Goal: Information Seeking & Learning: Learn about a topic

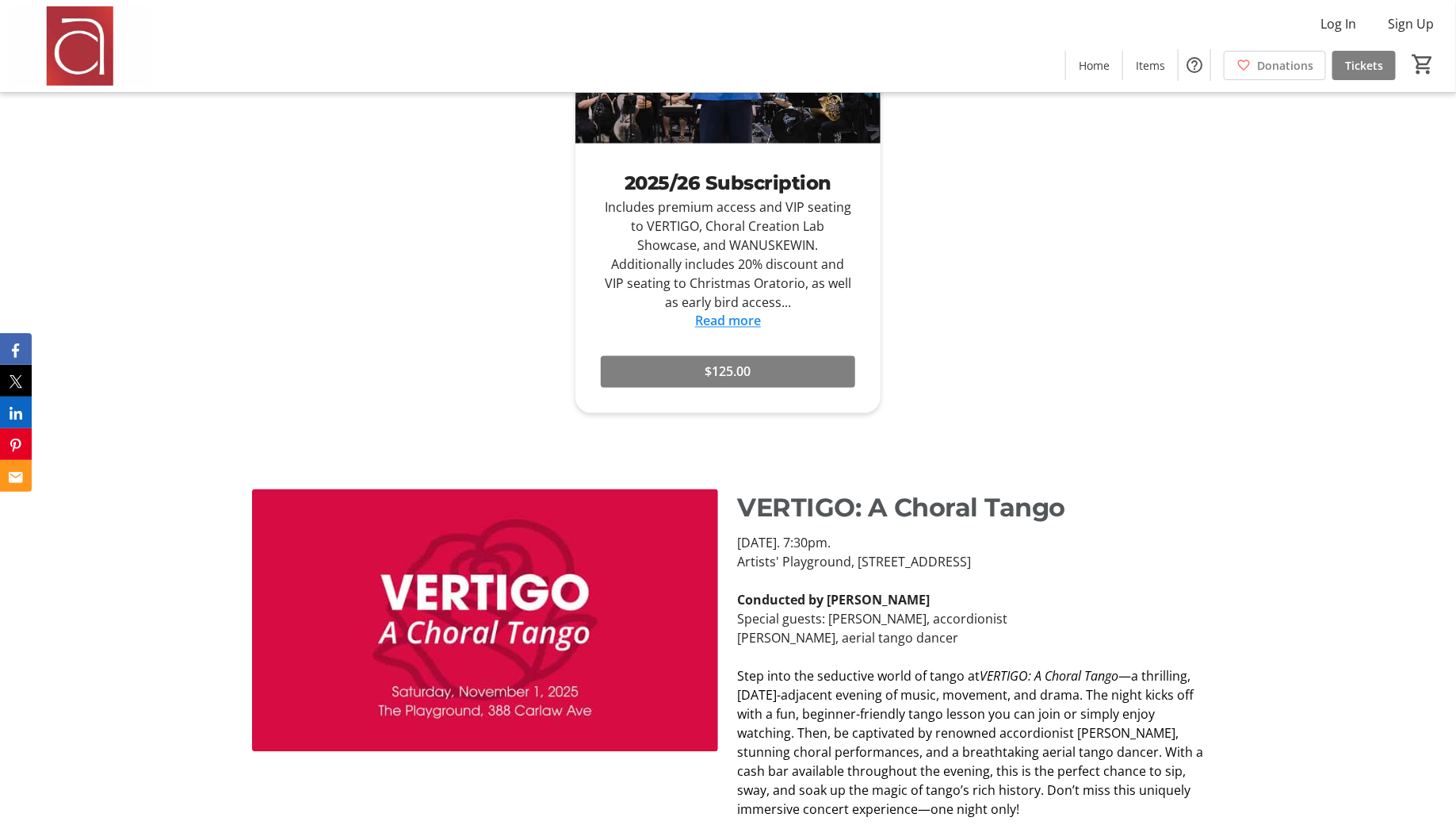
scroll to position [1392, 0]
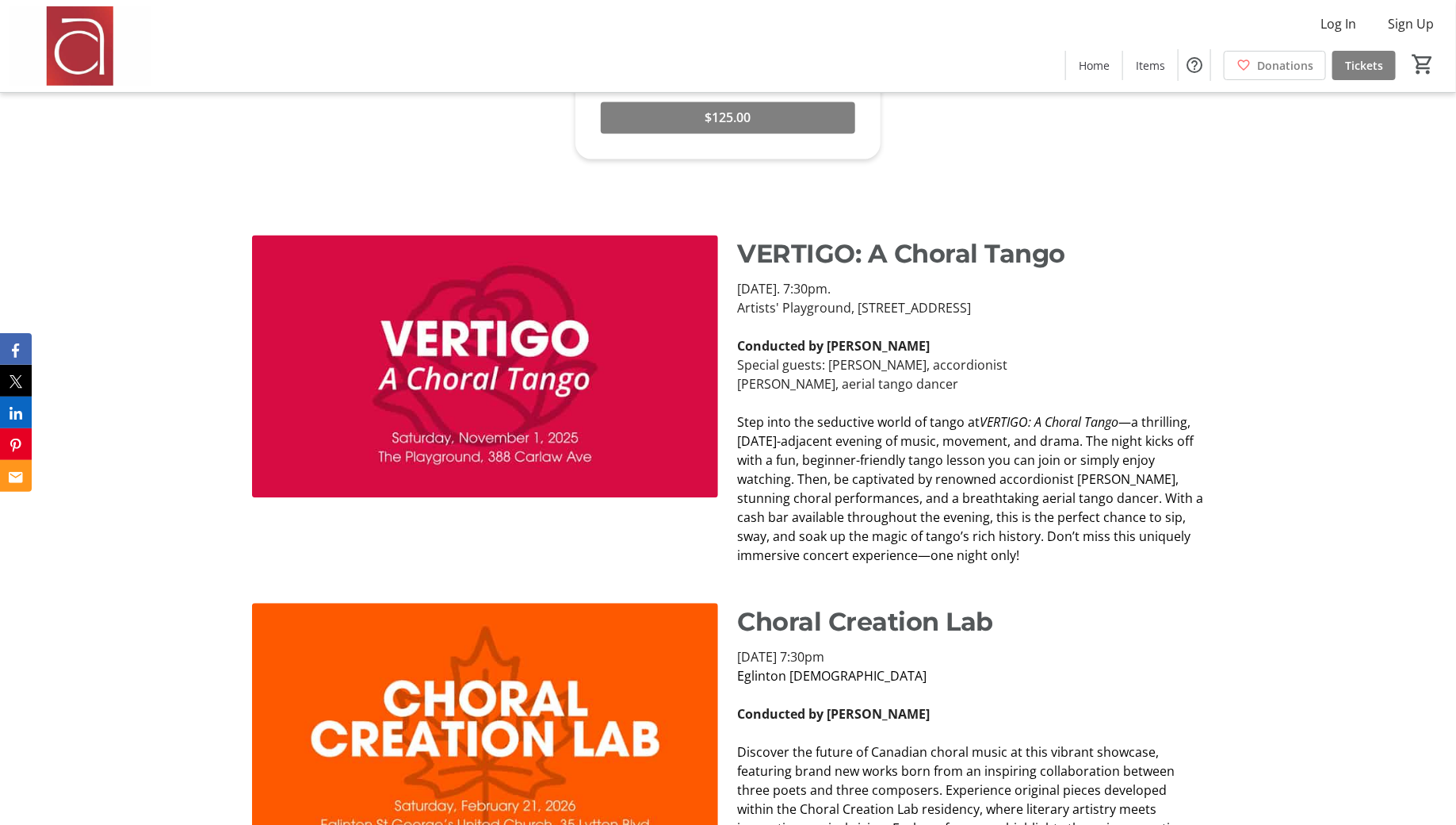
click at [971, 448] on span "—a thrilling, [DATE]-adjacent evening of music, movement, and drama. The night …" at bounding box center [969, 488] width 466 height 150
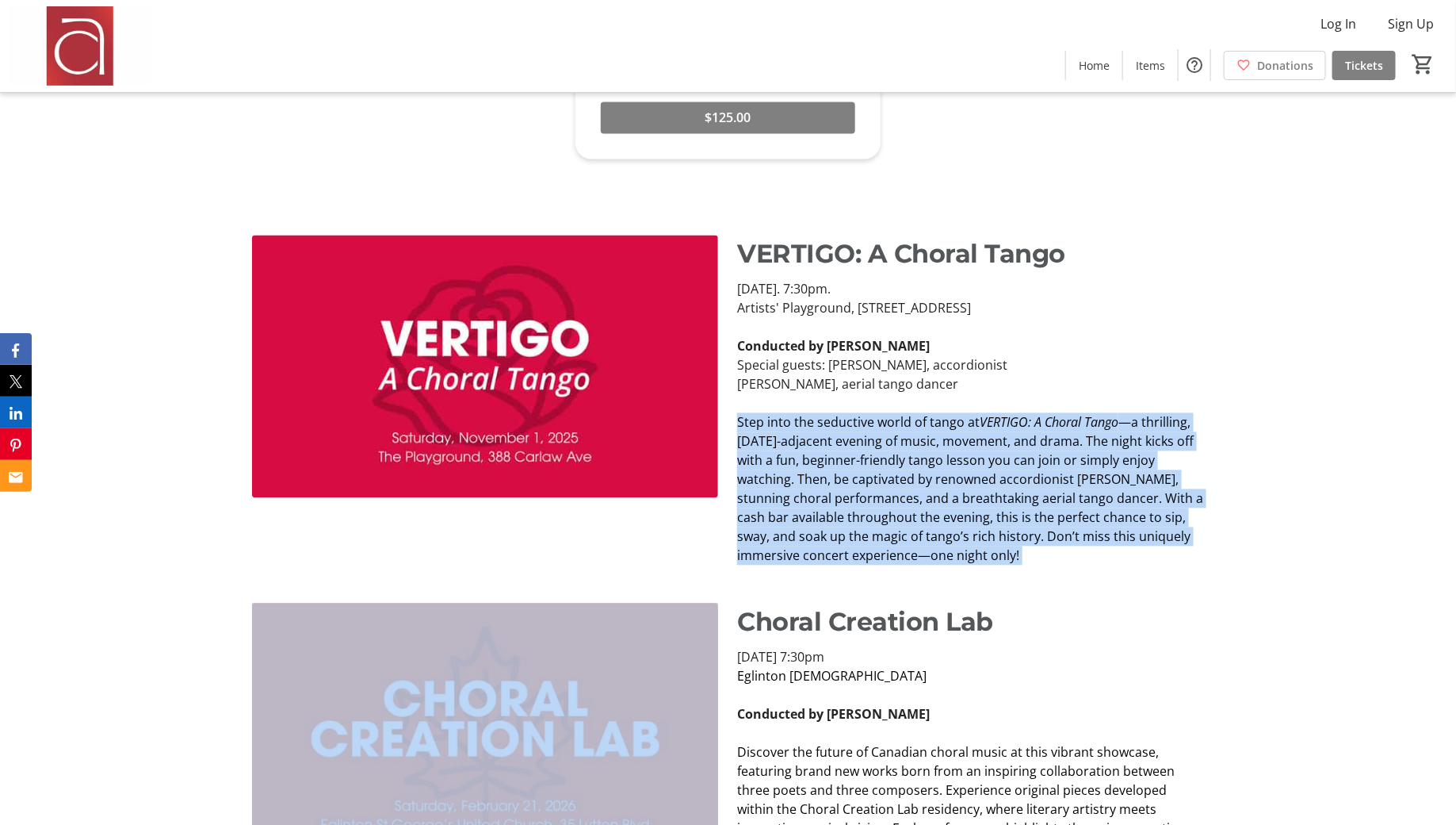
copy div "Step into the seductive world of tango at VERTIGO: A Choral Tango —a thrilling,…"
click at [963, 408] on p at bounding box center [969, 404] width 466 height 19
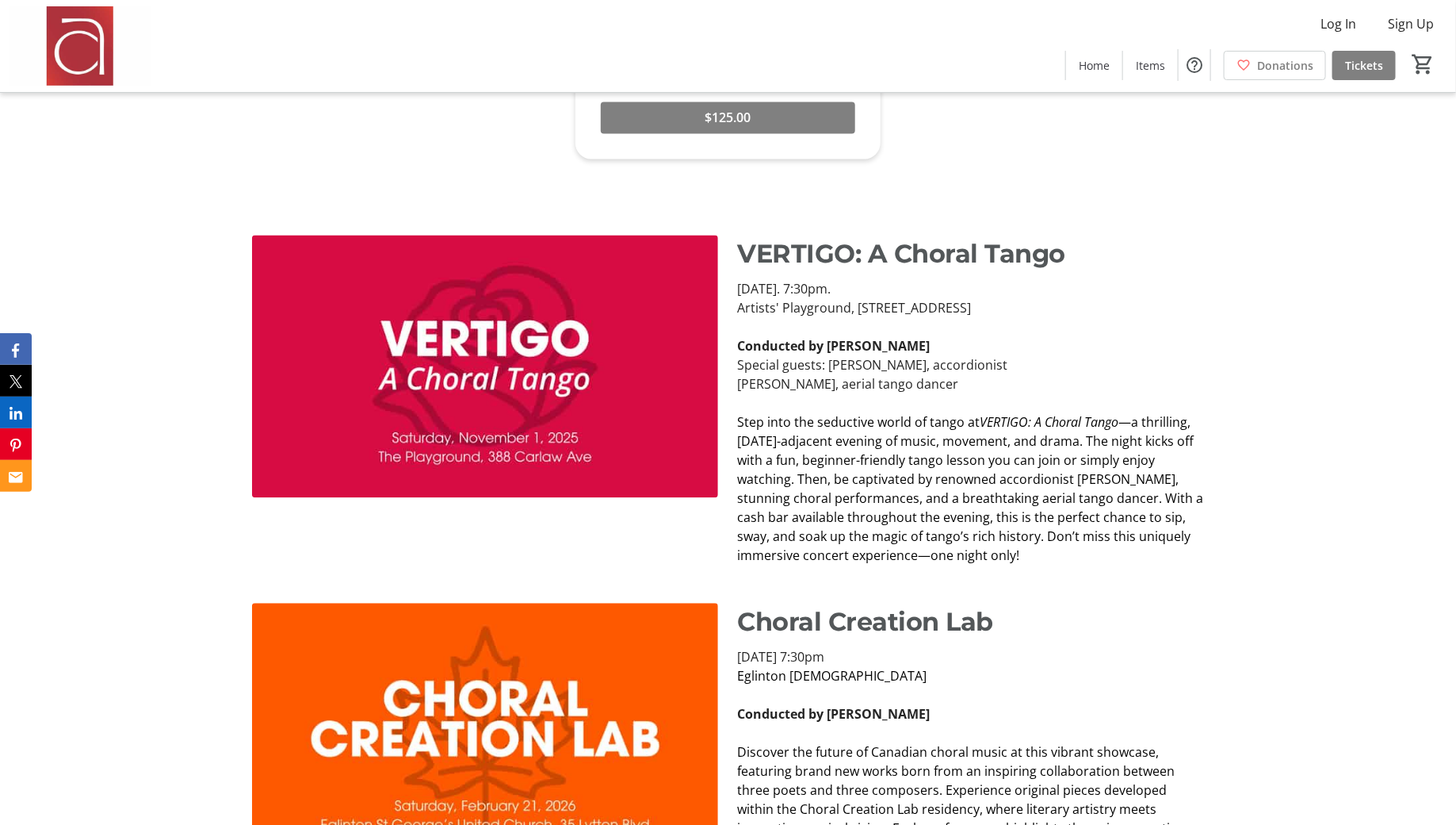
drag, startPoint x: 953, startPoint y: 383, endPoint x: 827, endPoint y: 362, distance: 127.7
click at [827, 362] on div "[DATE]. 7:30pm. Artists' Playground, [STREET_ADDRESS][PERSON_NAME] Conducted by…" at bounding box center [969, 423] width 466 height 286
copy div "[PERSON_NAME], accordionist [PERSON_NAME], aerial tango dancer"
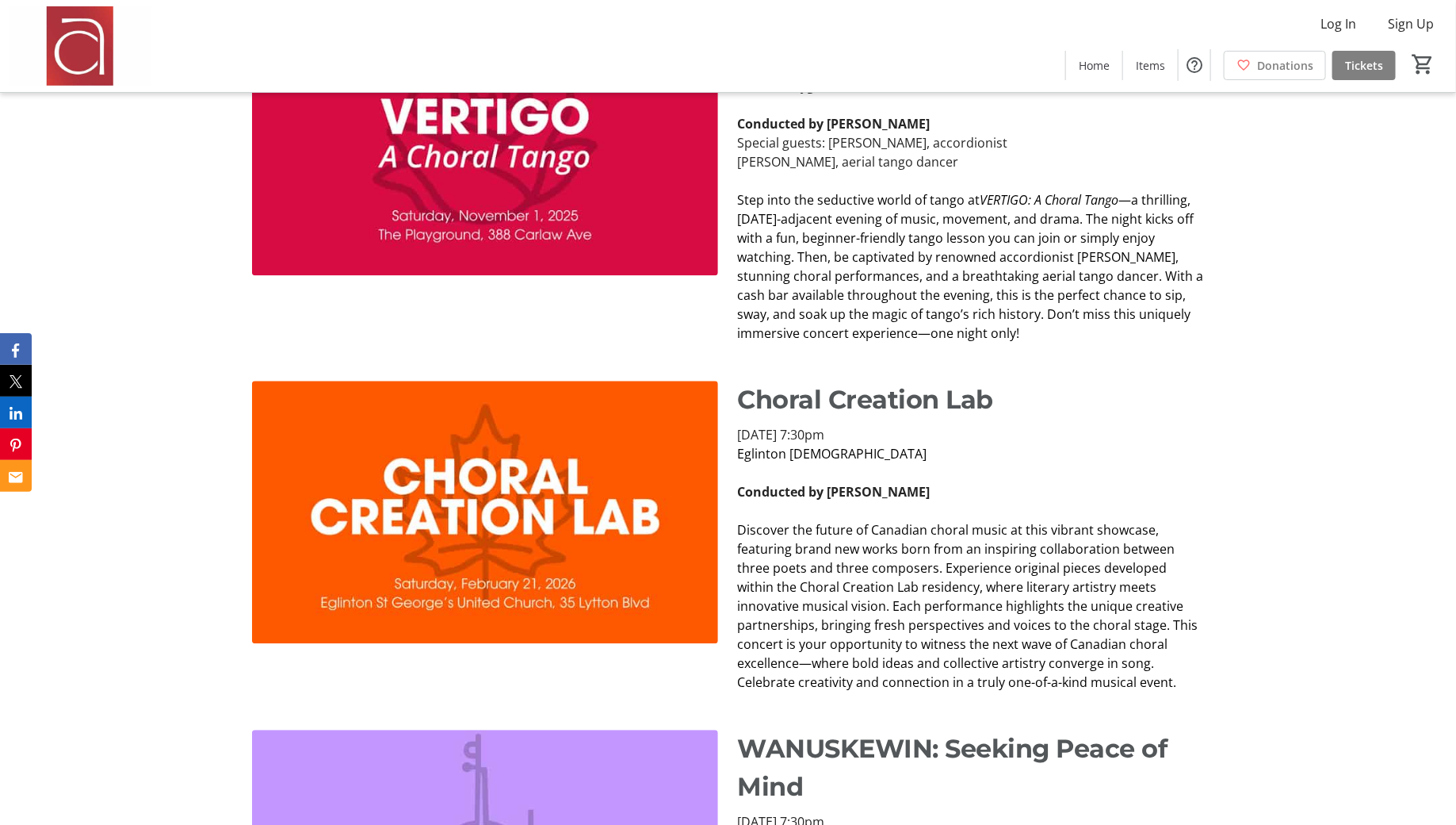
scroll to position [1681, 0]
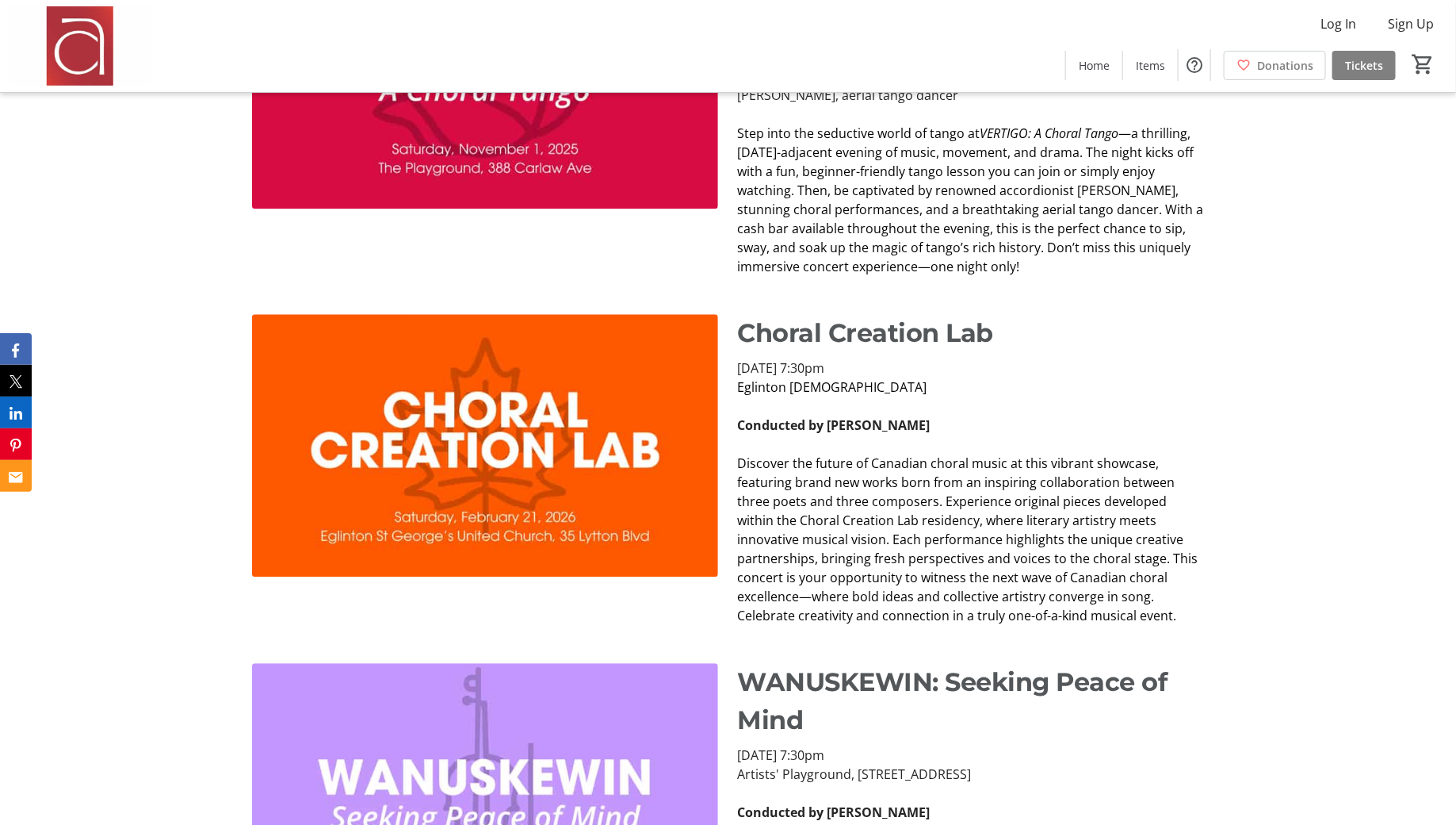
click at [910, 346] on p "Choral Creation Lab" at bounding box center [969, 332] width 466 height 38
copy p "Choral Creation Lab"
click at [931, 541] on span "Discover the future of Canadian choral music at this vibrant showcase, featurin…" at bounding box center [967, 539] width 460 height 170
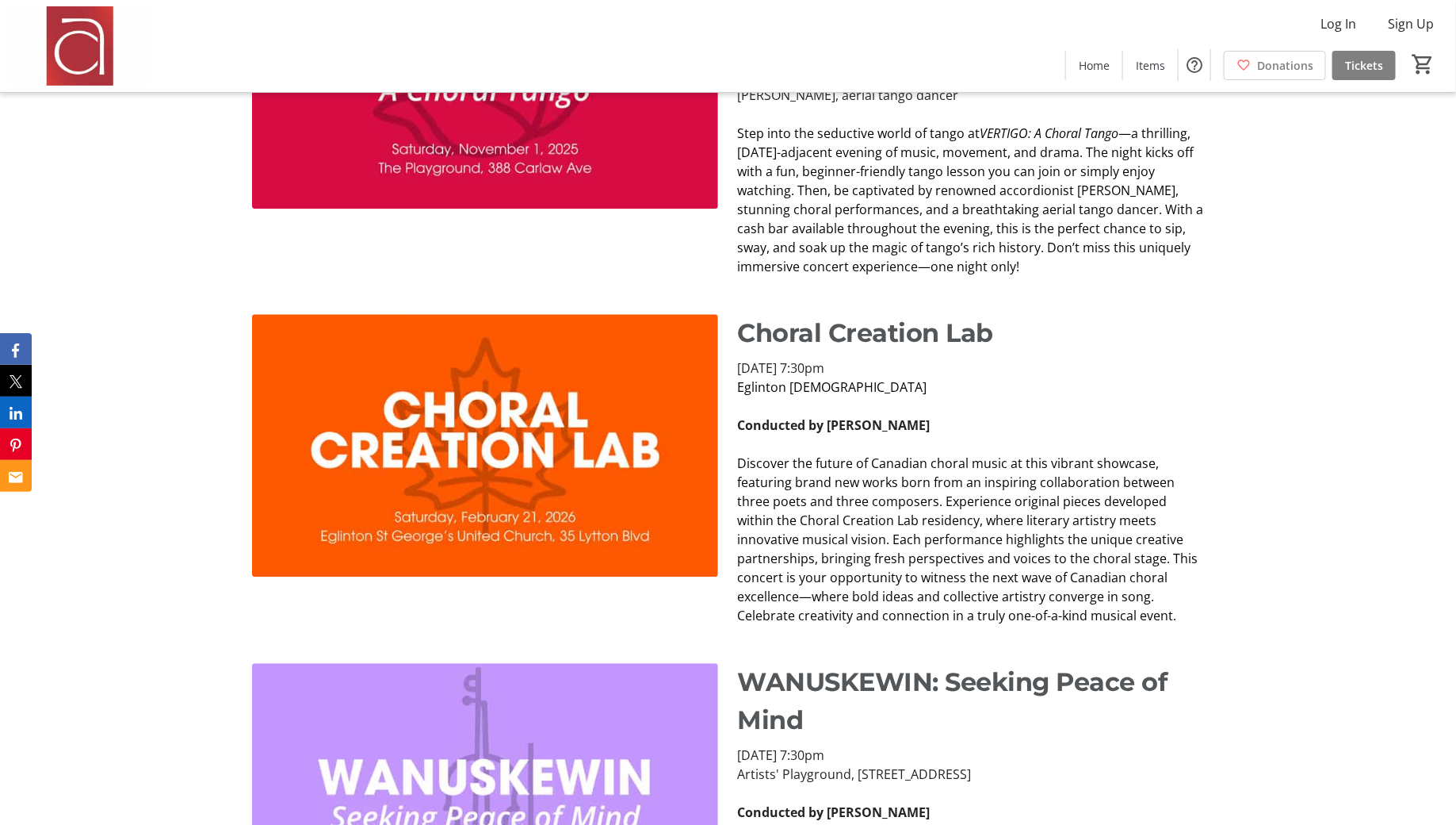
click at [931, 541] on span "Discover the future of Canadian choral music at this vibrant showcase, featurin…" at bounding box center [967, 539] width 460 height 170
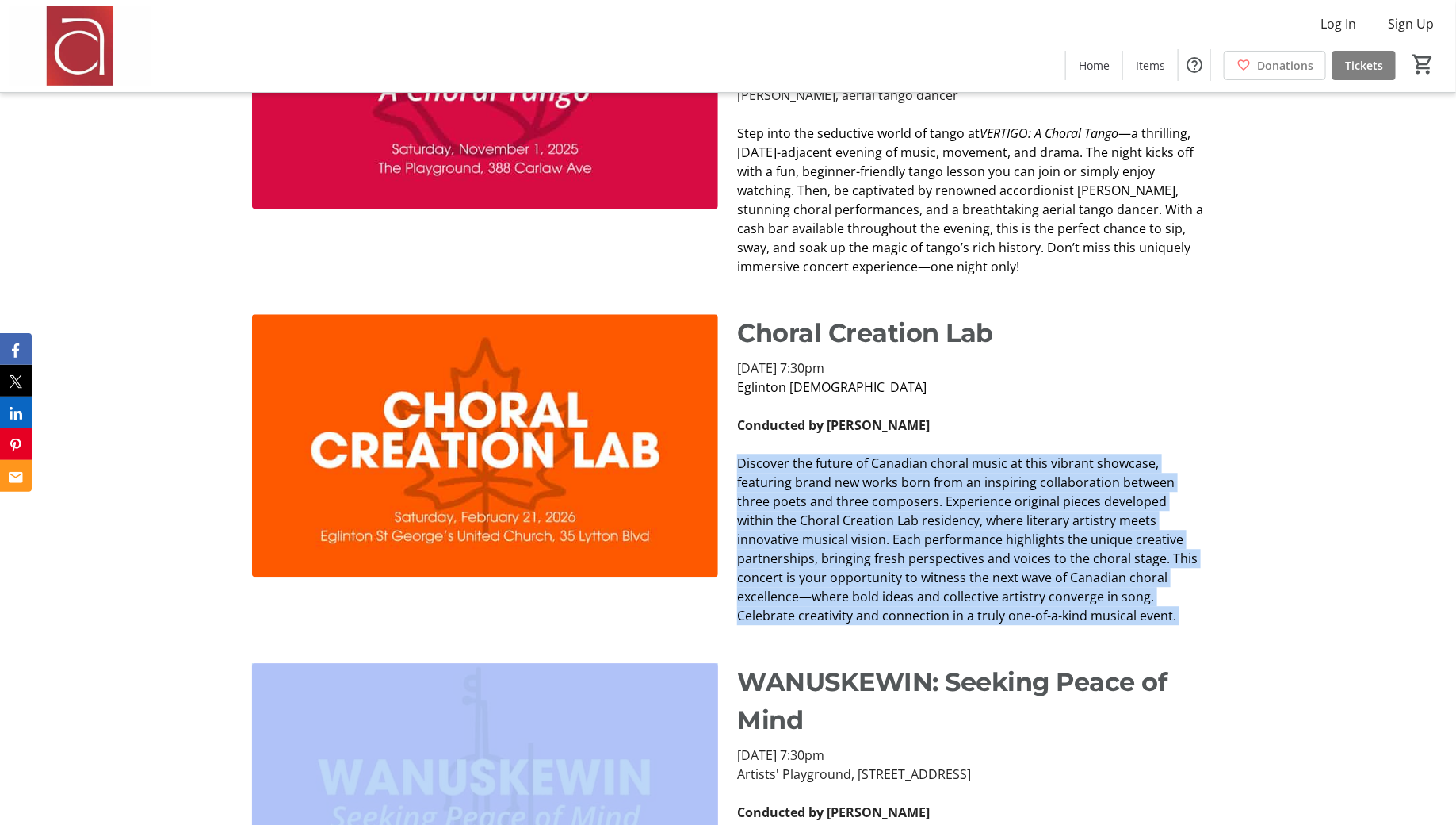
copy div "Discover the future of Canadian choral music at this vibrant showcase, featurin…"
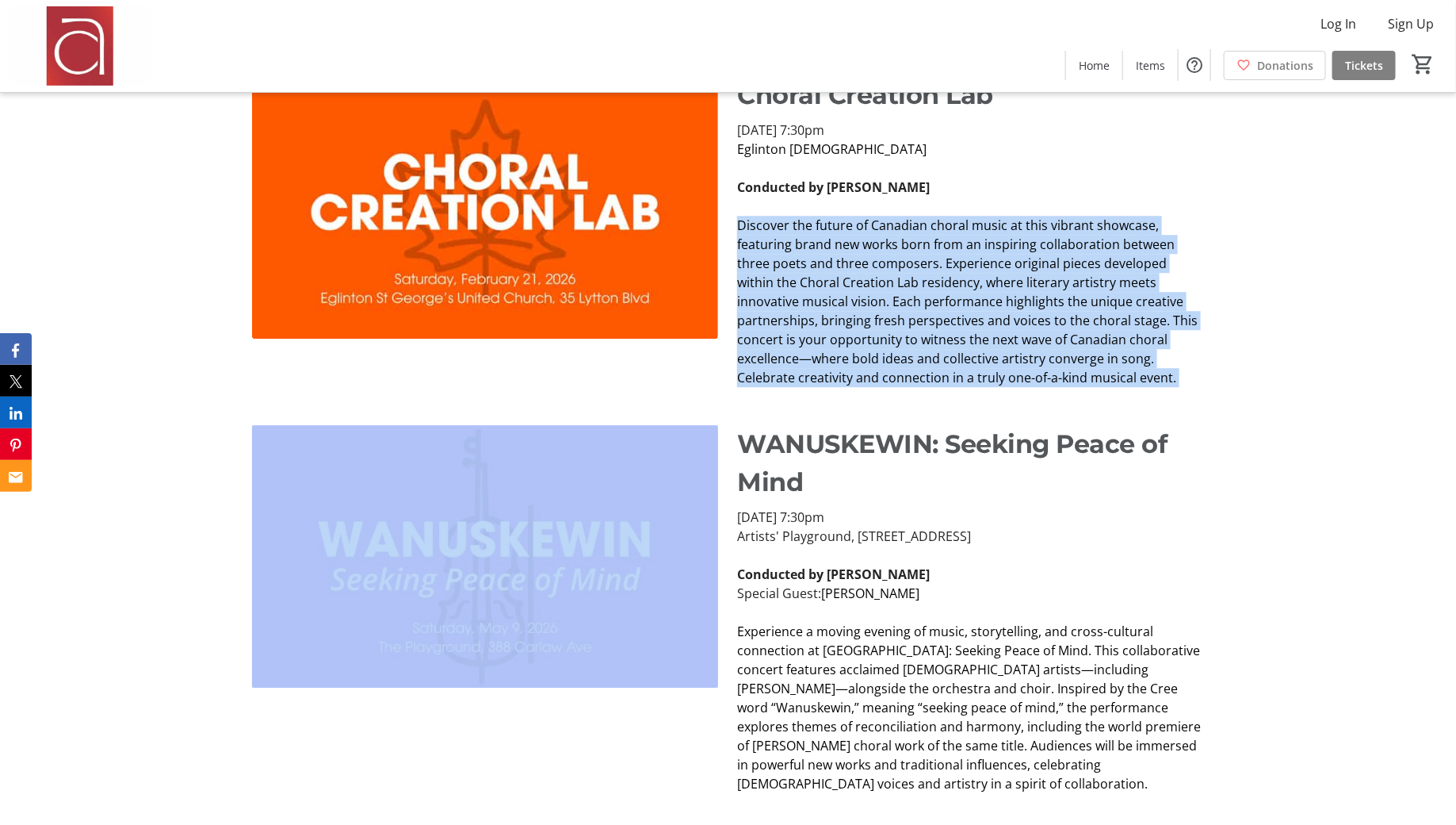
click at [782, 428] on p "WANUSKEWIN: Seeking Peace of Mind" at bounding box center [969, 463] width 466 height 76
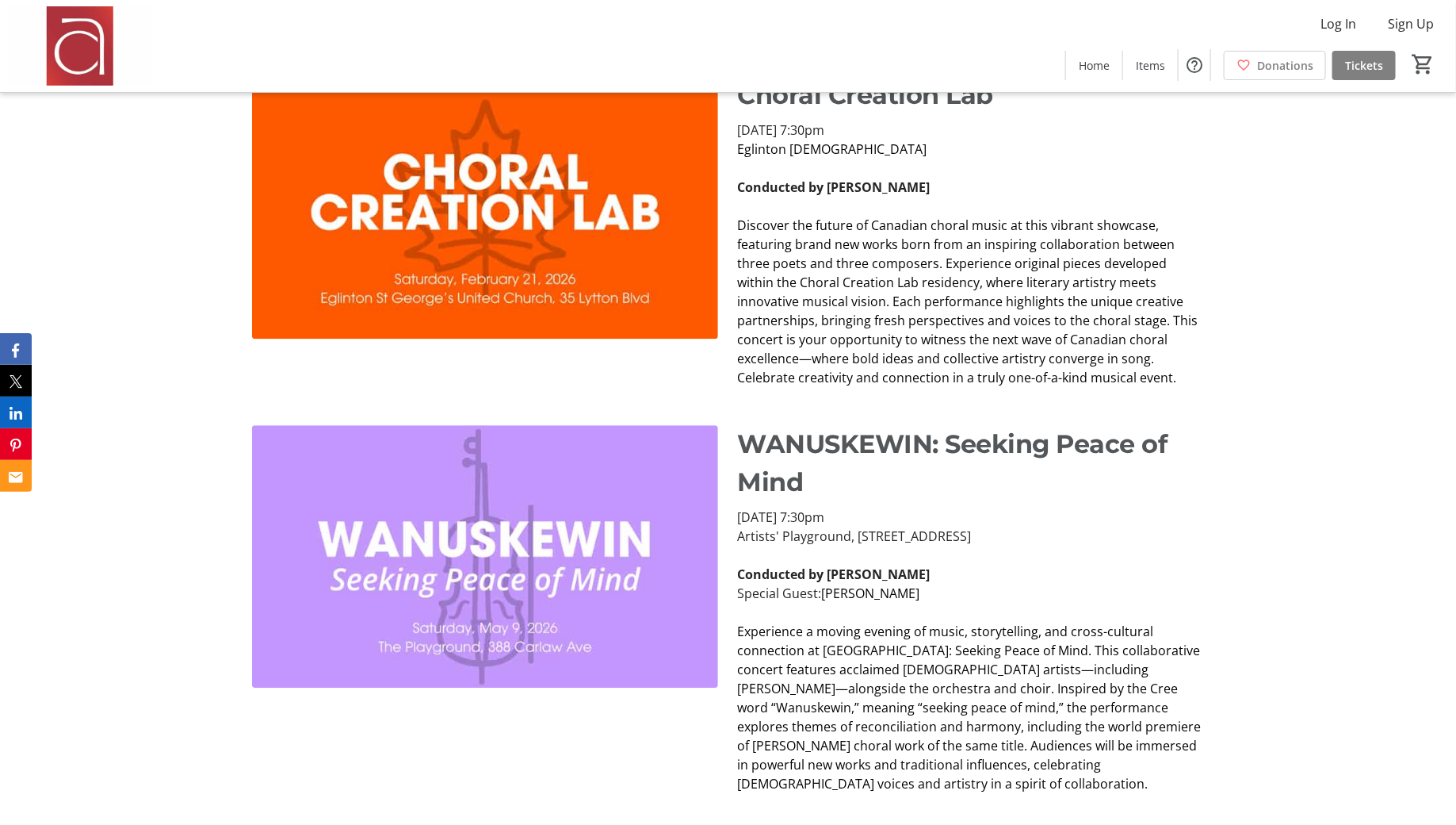
click at [782, 428] on p "WANUSKEWIN: Seeking Peace of Mind" at bounding box center [969, 463] width 466 height 76
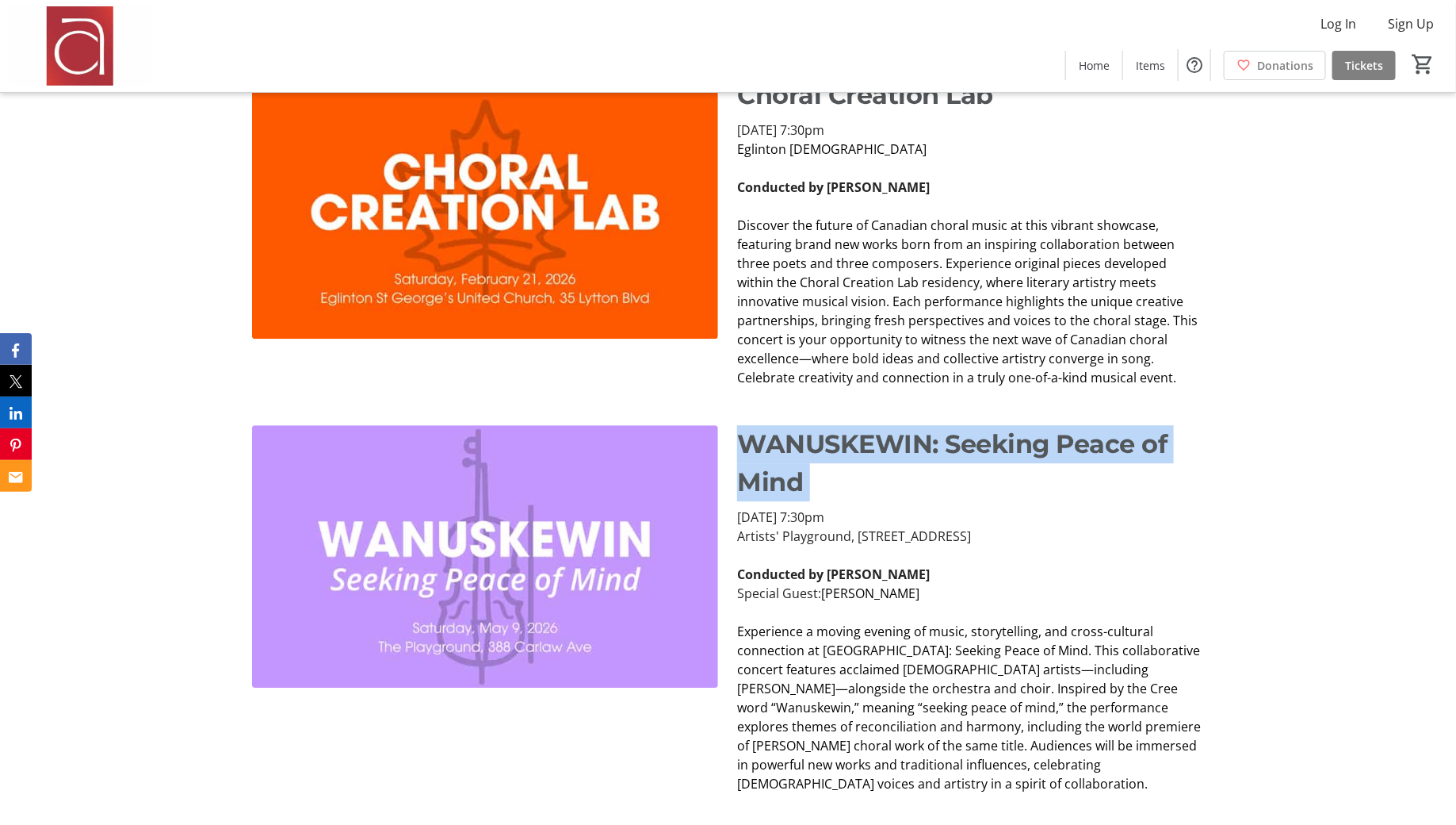
copy p "WANUSKEWIN: Seeking Peace of Mind"
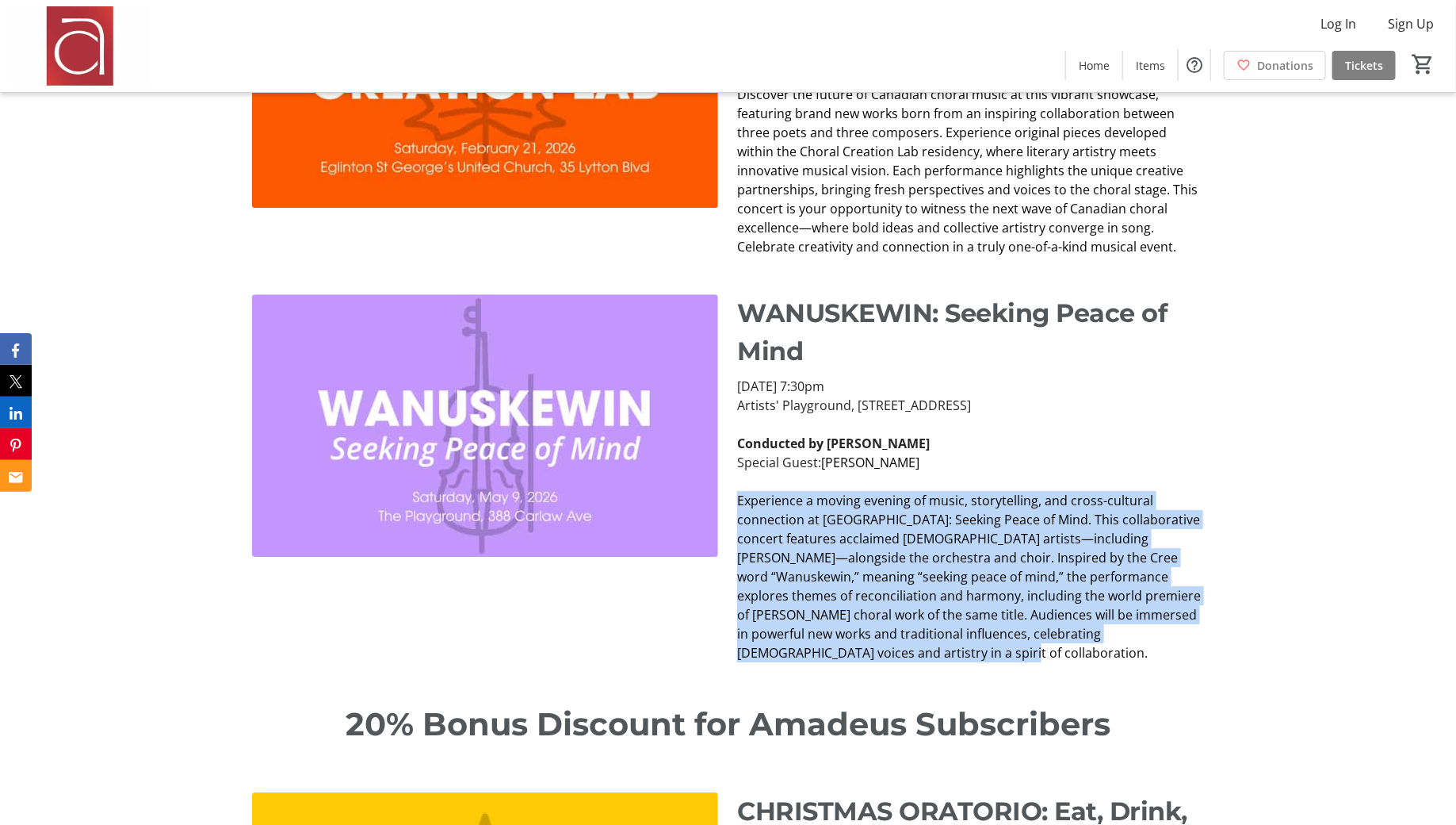
drag, startPoint x: 827, startPoint y: 646, endPoint x: 739, endPoint y: 503, distance: 167.9
click at [739, 503] on p "Experience a moving evening of music, storytelling, and cross-cultural connecti…" at bounding box center [969, 576] width 466 height 171
copy span "Experience a moving evening of music, storytelling, and cross-cultural connecti…"
